Goal: Find specific page/section: Find specific page/section

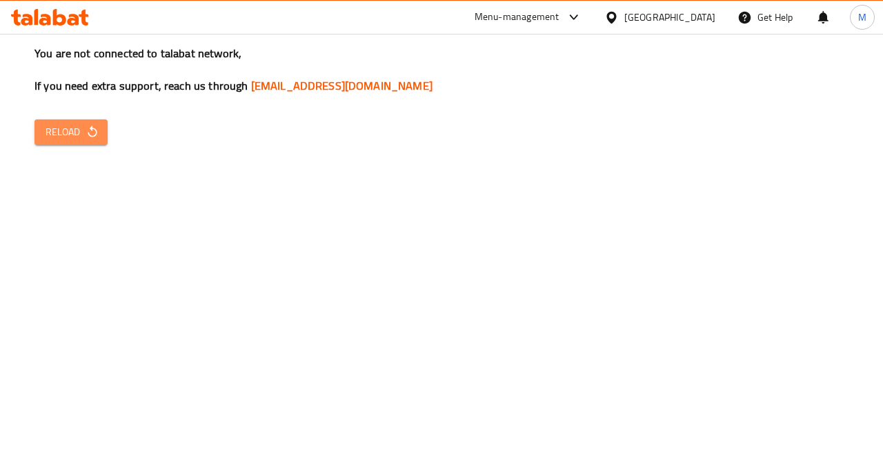
click at [58, 132] on span "Reload" at bounding box center [71, 131] width 51 height 17
click at [62, 143] on button "Reload" at bounding box center [70, 132] width 73 height 26
click at [68, 134] on span "Reload" at bounding box center [71, 131] width 51 height 17
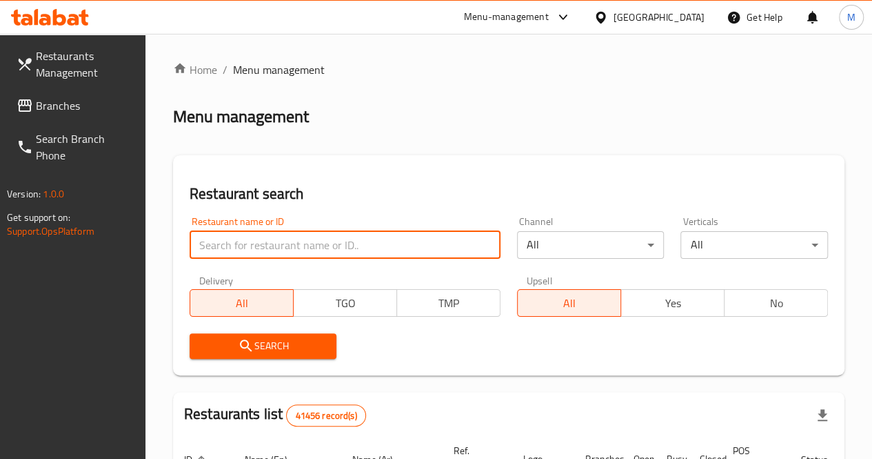
click at [248, 238] on input "search" at bounding box center [345, 245] width 311 height 28
paste input "700056"
type input "700056"
click button "Search" at bounding box center [264, 346] width 148 height 26
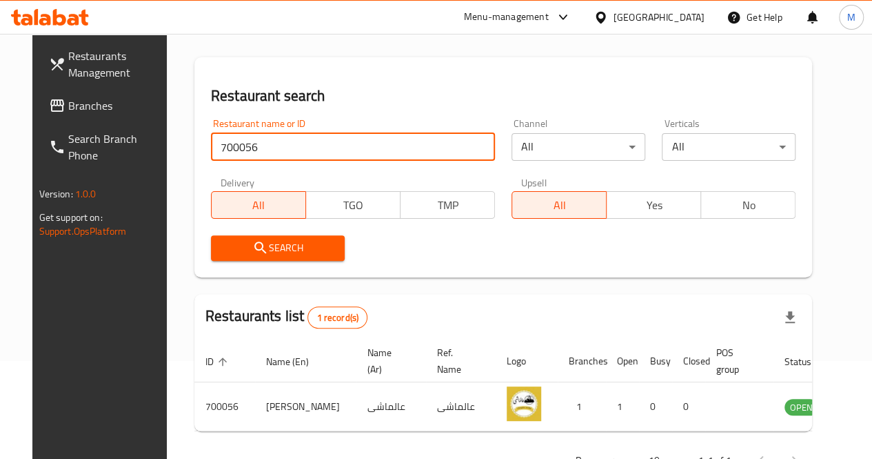
scroll to position [145, 0]
